Goal: Obtain resource: Obtain resource

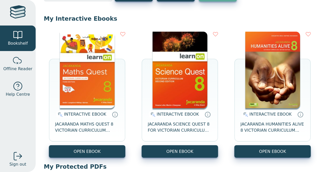
scroll to position [40, 0]
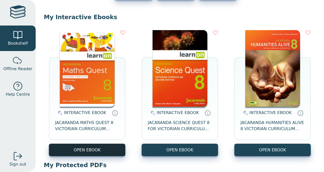
click at [101, 144] on button "OPEN EBOOK" at bounding box center [87, 149] width 76 height 12
click at [97, 150] on button "OPEN EBOOK" at bounding box center [87, 149] width 76 height 12
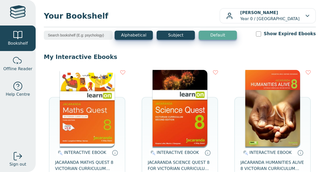
scroll to position [60, 0]
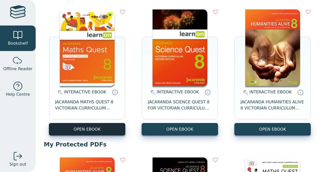
click at [87, 128] on button "OPEN EBOOK" at bounding box center [87, 129] width 76 height 12
